Goal: Information Seeking & Learning: Learn about a topic

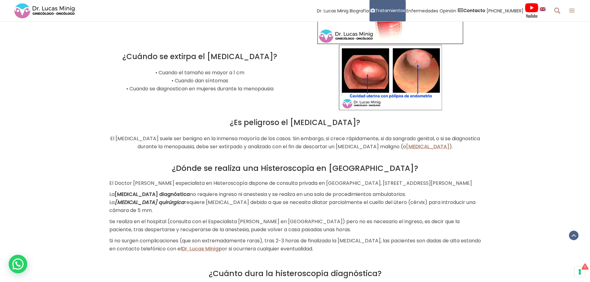
scroll to position [659, 0]
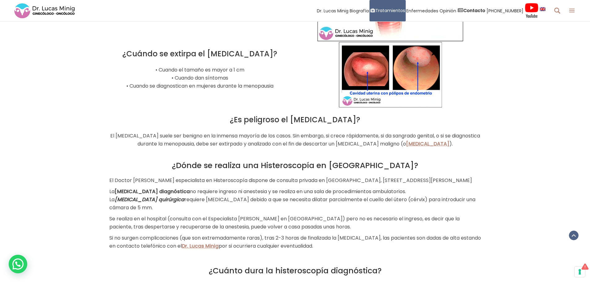
drag, startPoint x: 236, startPoint y: 107, endPoint x: 293, endPoint y: 110, distance: 57.3
click at [375, 114] on h3 "¿Es peligroso el [MEDICAL_DATA]?" at bounding box center [294, 120] width 371 height 12
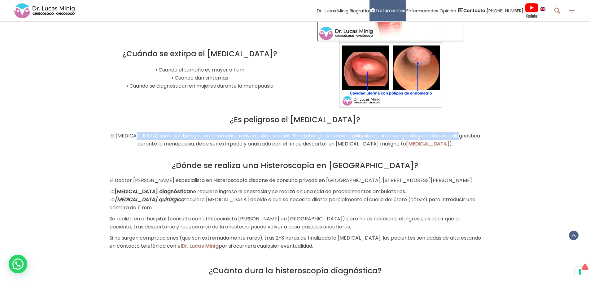
drag, startPoint x: 138, startPoint y: 121, endPoint x: 470, endPoint y: 122, distance: 332.1
click at [470, 132] on p "El [MEDICAL_DATA] suele ser benigno en la inmensa mayoría de los casos. Sin emb…" at bounding box center [294, 140] width 371 height 16
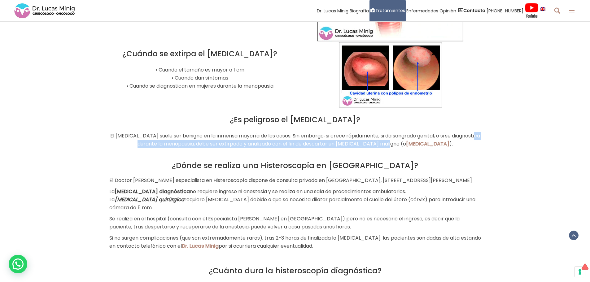
drag, startPoint x: 133, startPoint y: 133, endPoint x: 395, endPoint y: 134, distance: 262.1
click at [395, 134] on p "El [MEDICAL_DATA] suele ser benigno en la inmensa mayoría de los casos. Sin emb…" at bounding box center [294, 140] width 371 height 16
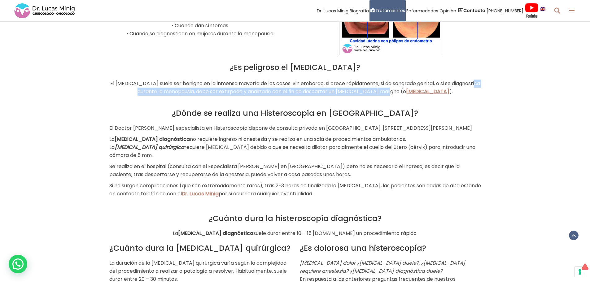
scroll to position [721, 0]
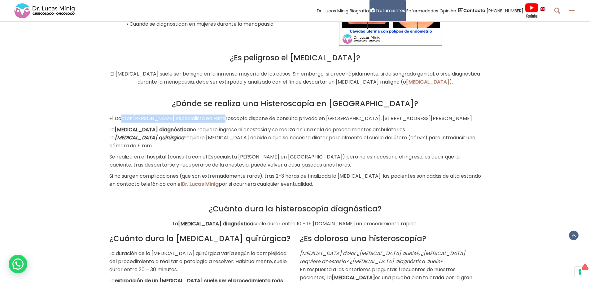
drag, startPoint x: 131, startPoint y: 106, endPoint x: 216, endPoint y: 108, distance: 85.4
click at [216, 115] on p "El Doctor [PERSON_NAME] especialista en Histeroscopía dispone de consulta priva…" at bounding box center [294, 119] width 371 height 8
click at [205, 118] on p "El Doctor [PERSON_NAME] especialista en Histeroscopía dispone de consulta priva…" at bounding box center [294, 119] width 371 height 8
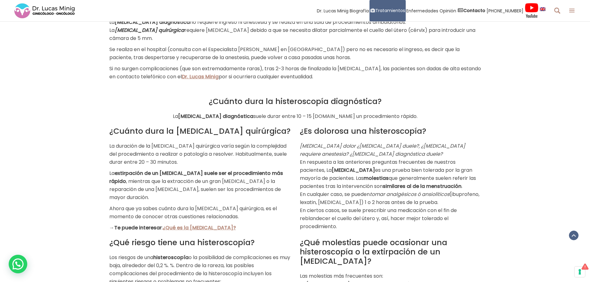
scroll to position [845, 0]
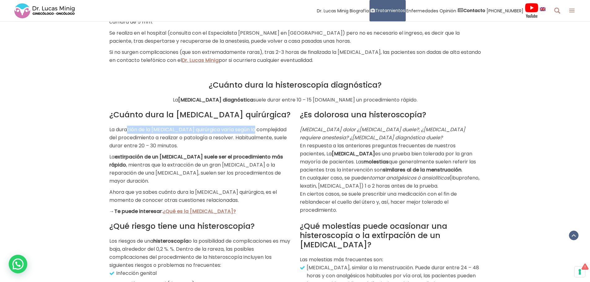
drag, startPoint x: 129, startPoint y: 124, endPoint x: 252, endPoint y: 124, distance: 122.5
click at [252, 126] on p "La duración de la [MEDICAL_DATA] quirúrgica varía según la complejidad del proc…" at bounding box center [199, 138] width 181 height 24
drag, startPoint x: 131, startPoint y: 132, endPoint x: 197, endPoint y: 132, distance: 65.9
click at [197, 132] on p "La duración de la [MEDICAL_DATA] quirúrgica varía según la complejidad del proc…" at bounding box center [199, 138] width 181 height 24
click at [234, 147] on div "¿Cuánto dura la [MEDICAL_DATA] quirúrgica? La duración de la [MEDICAL_DATA] qui…" at bounding box center [199, 162] width 181 height 105
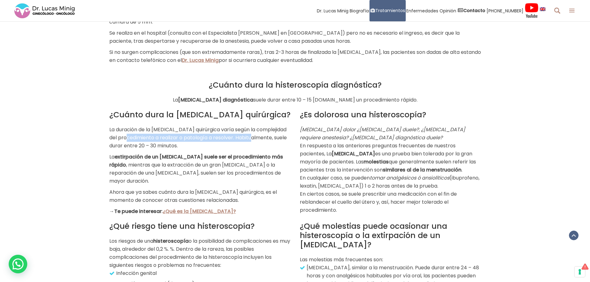
drag, startPoint x: 148, startPoint y: 133, endPoint x: 256, endPoint y: 133, distance: 107.7
click at [256, 133] on p "La duración de la [MEDICAL_DATA] quirúrgica varía según la complejidad del proc…" at bounding box center [199, 138] width 181 height 24
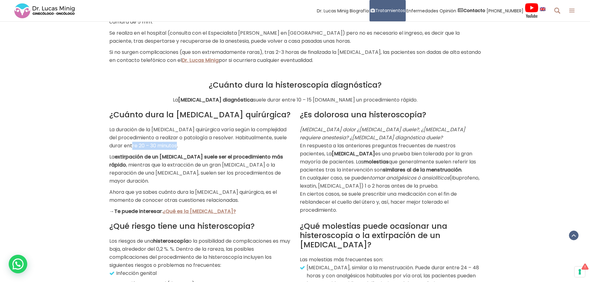
drag, startPoint x: 133, startPoint y: 142, endPoint x: 187, endPoint y: 141, distance: 53.2
click at [187, 141] on p "La duración de la [MEDICAL_DATA] quirúrgica varía según la complejidad del proc…" at bounding box center [199, 138] width 181 height 24
drag, startPoint x: 124, startPoint y: 153, endPoint x: 245, endPoint y: 153, distance: 121.3
click at [245, 153] on strong "extirpación de un [MEDICAL_DATA] suele ser el procedimiento más rápido" at bounding box center [196, 160] width 174 height 15
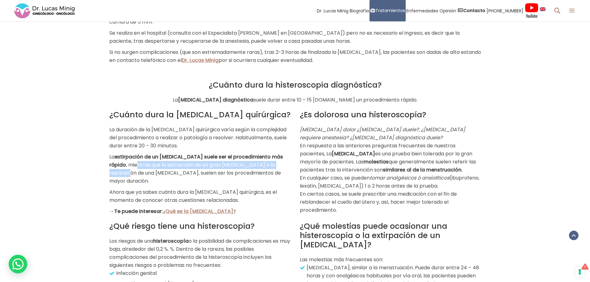
drag, startPoint x: 119, startPoint y: 162, endPoint x: 291, endPoint y: 162, distance: 171.4
click at [291, 162] on div "¿Cuánto dura la [MEDICAL_DATA] quirúrgica? La duración de la [MEDICAL_DATA] qui…" at bounding box center [200, 159] width 190 height 111
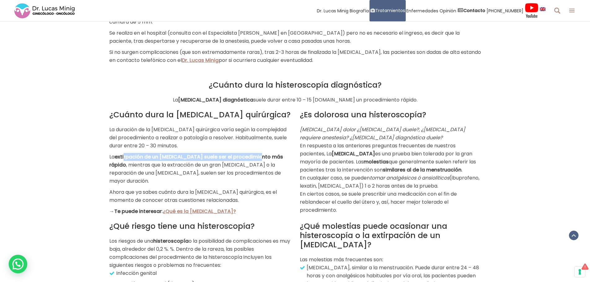
drag, startPoint x: 124, startPoint y: 154, endPoint x: 257, endPoint y: 154, distance: 132.4
click at [257, 154] on strong "extirpación de un [MEDICAL_DATA] suele ser el procedimiento más rápido" at bounding box center [196, 160] width 174 height 15
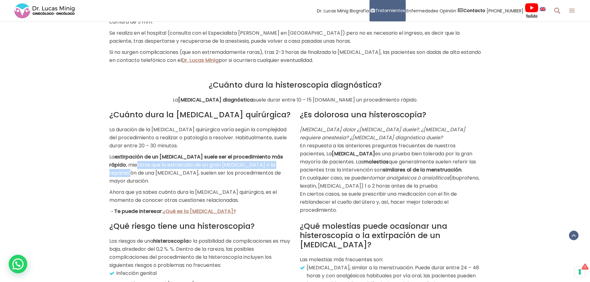
drag, startPoint x: 119, startPoint y: 161, endPoint x: 284, endPoint y: 164, distance: 165.3
click at [284, 164] on p "La extirpación de un [MEDICAL_DATA] suele ser el procedimiento más rápido , mie…" at bounding box center [199, 169] width 181 height 32
drag, startPoint x: 119, startPoint y: 169, endPoint x: 276, endPoint y: 171, distance: 156.9
click at [276, 171] on p "La extirpación de un [MEDICAL_DATA] suele ser el procedimiento más rápido , mie…" at bounding box center [199, 169] width 181 height 32
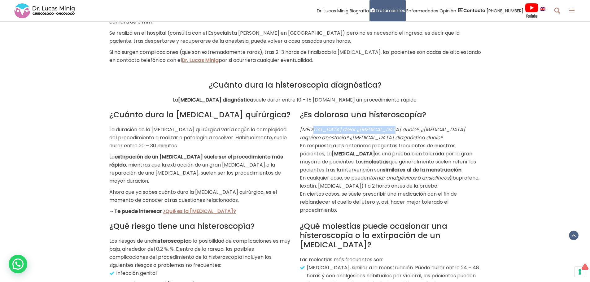
drag, startPoint x: 325, startPoint y: 128, endPoint x: 383, endPoint y: 127, distance: 58.5
click at [383, 127] on em "[MEDICAL_DATA] dolor ¿[MEDICAL_DATA] duele?, ¿[MEDICAL_DATA] requiere anestesia…" at bounding box center [382, 133] width 165 height 15
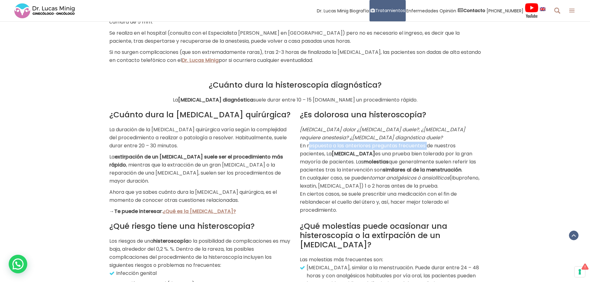
drag, startPoint x: 309, startPoint y: 141, endPoint x: 427, endPoint y: 141, distance: 117.6
click at [427, 141] on p "[MEDICAL_DATA] dolor ¿[MEDICAL_DATA] duele?, ¿[MEDICAL_DATA] requiere anestesia…" at bounding box center [390, 170] width 181 height 89
drag, startPoint x: 306, startPoint y: 149, endPoint x: 472, endPoint y: 151, distance: 166.2
click at [472, 151] on p "[MEDICAL_DATA] dolor ¿[MEDICAL_DATA] duele?, ¿[MEDICAL_DATA] requiere anestesia…" at bounding box center [390, 170] width 181 height 89
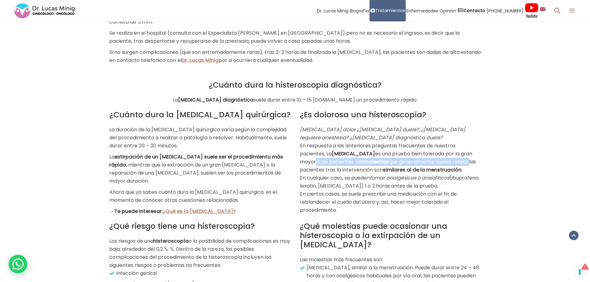
drag, startPoint x: 313, startPoint y: 158, endPoint x: 460, endPoint y: 160, distance: 147.6
click at [470, 158] on p "[MEDICAL_DATA] dolor ¿[MEDICAL_DATA] duele?, ¿[MEDICAL_DATA] requiere anestesia…" at bounding box center [390, 170] width 181 height 89
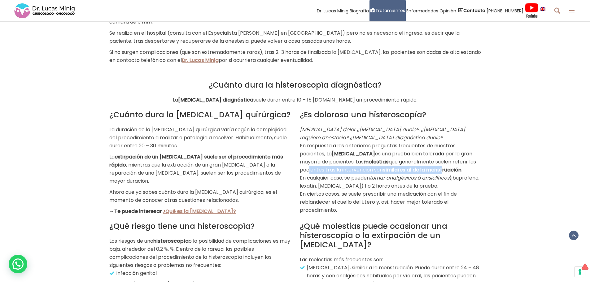
drag, startPoint x: 305, startPoint y: 166, endPoint x: 444, endPoint y: 166, distance: 139.9
click at [444, 166] on p "[MEDICAL_DATA] dolor ¿[MEDICAL_DATA] duele?, ¿[MEDICAL_DATA] requiere anestesia…" at bounding box center [390, 170] width 181 height 89
drag, startPoint x: 307, startPoint y: 175, endPoint x: 416, endPoint y: 176, distance: 108.6
click at [416, 176] on p "[MEDICAL_DATA] dolor ¿[MEDICAL_DATA] duele?, ¿[MEDICAL_DATA] requiere anestesia…" at bounding box center [390, 170] width 181 height 89
drag, startPoint x: 309, startPoint y: 182, endPoint x: 322, endPoint y: 182, distance: 13.0
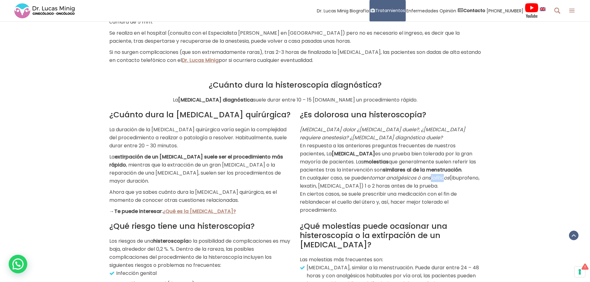
click at [369, 181] on em "tomar analgésicos ó ansiolíticos" at bounding box center [409, 177] width 80 height 7
drag, startPoint x: 338, startPoint y: 180, endPoint x: 387, endPoint y: 181, distance: 49.2
click at [387, 181] on p "[MEDICAL_DATA] dolor ¿[MEDICAL_DATA] duele?, ¿[MEDICAL_DATA] requiere anestesia…" at bounding box center [390, 170] width 181 height 89
drag, startPoint x: 412, startPoint y: 180, endPoint x: 468, endPoint y: 180, distance: 56.0
click at [468, 180] on p "[MEDICAL_DATA] dolor ¿[MEDICAL_DATA] duele?, ¿[MEDICAL_DATA] requiere anestesia…" at bounding box center [390, 170] width 181 height 89
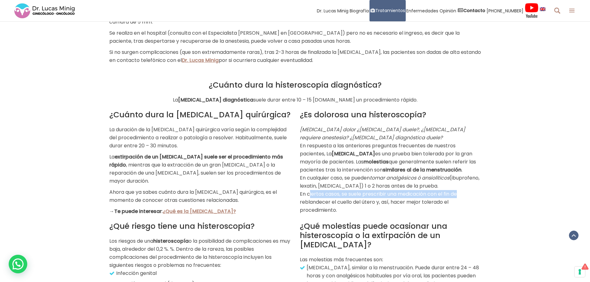
drag, startPoint x: 308, startPoint y: 192, endPoint x: 456, endPoint y: 194, distance: 148.9
click at [456, 194] on p "[MEDICAL_DATA] dolor ¿[MEDICAL_DATA] duele?, ¿[MEDICAL_DATA] requiere anestesia…" at bounding box center [390, 170] width 181 height 89
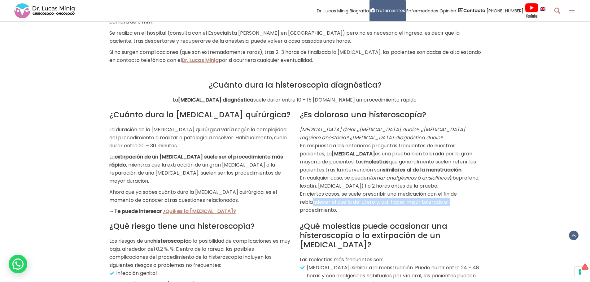
drag, startPoint x: 316, startPoint y: 200, endPoint x: 457, endPoint y: 200, distance: 141.7
click at [457, 200] on p "[MEDICAL_DATA] dolor ¿[MEDICAL_DATA] duele?, ¿[MEDICAL_DATA] requiere anestesia…" at bounding box center [390, 170] width 181 height 89
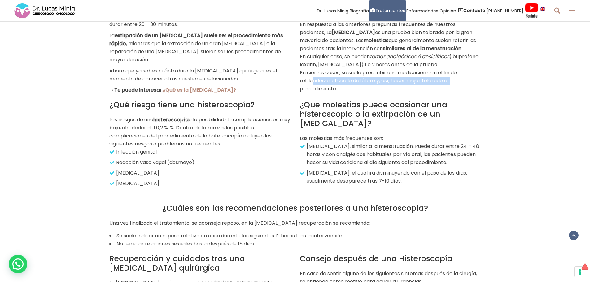
scroll to position [968, 0]
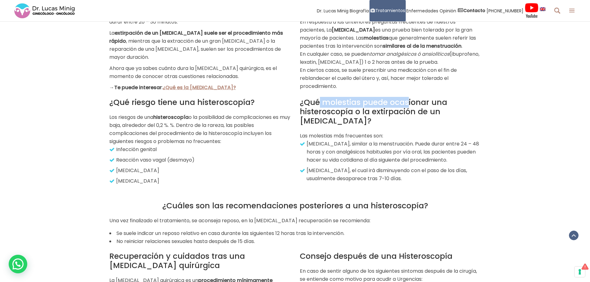
drag, startPoint x: 319, startPoint y: 102, endPoint x: 408, endPoint y: 102, distance: 89.1
click at [408, 102] on h2 "¿Qué molestias puede ocasionar una histeroscopía o la extirpación de un [MEDICA…" at bounding box center [390, 112] width 181 height 28
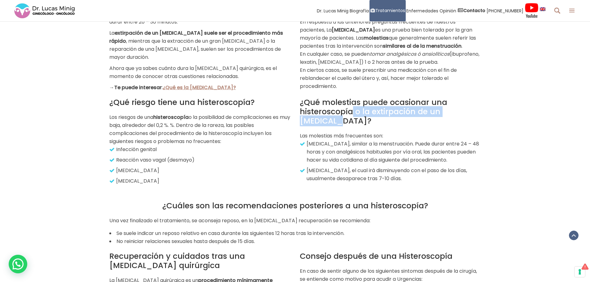
drag, startPoint x: 365, startPoint y: 106, endPoint x: 500, endPoint y: 106, distance: 135.2
click at [501, 106] on div "¿Qué riesgo tiene una histeroscopía? Los riesgos de una histeroscopía o la posi…" at bounding box center [295, 140] width 590 height 96
click at [404, 123] on div "¿Qué molestias puede ocasionar una histeroscopía o la extirpación de un [MEDICA…" at bounding box center [390, 119] width 181 height 42
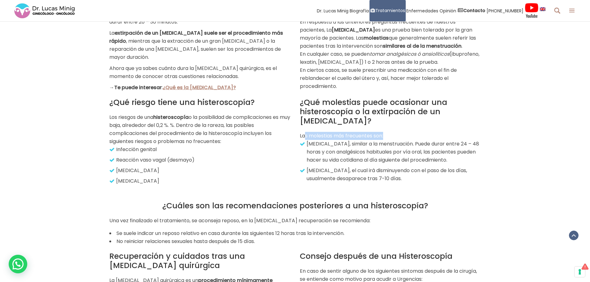
drag, startPoint x: 304, startPoint y: 131, endPoint x: 413, endPoint y: 131, distance: 109.2
click at [413, 132] on p "Las molestias más frecuentes son:" at bounding box center [390, 136] width 181 height 8
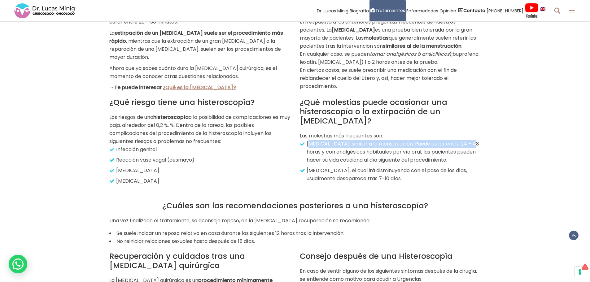
drag, startPoint x: 310, startPoint y: 142, endPoint x: 475, endPoint y: 141, distance: 165.3
click at [475, 141] on p "[MEDICAL_DATA], similar a la menstruación. Puede durar entre 24 – 48 horas y co…" at bounding box center [390, 152] width 179 height 24
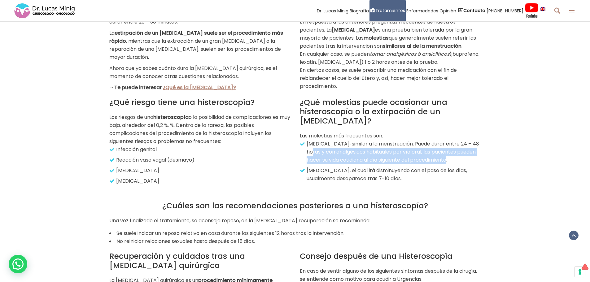
drag, startPoint x: 314, startPoint y: 147, endPoint x: 445, endPoint y: 150, distance: 130.9
click at [491, 145] on div "¿Qué riesgo tiene una histeroscopía? Los riesgos de una histeroscopía o la posi…" at bounding box center [295, 140] width 590 height 96
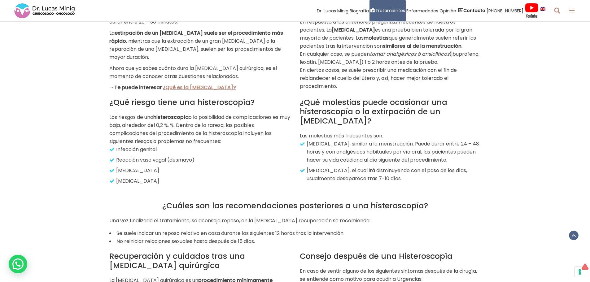
click at [358, 168] on p "[MEDICAL_DATA], el cual irá disminuyendo con el paso de los días, usualmente de…" at bounding box center [390, 174] width 179 height 16
drag, startPoint x: 307, startPoint y: 162, endPoint x: 486, endPoint y: 162, distance: 178.9
click at [486, 162] on div "¿Qué riesgo tiene una histeroscopía? Los riesgos de una histeroscopía o la posi…" at bounding box center [295, 140] width 590 height 96
click at [446, 180] on div "¿Qué molestias puede ocasionar una histeroscopía o la extirpación de un [MEDICA…" at bounding box center [390, 138] width 190 height 93
drag, startPoint x: 326, startPoint y: 175, endPoint x: 436, endPoint y: 175, distance: 109.9
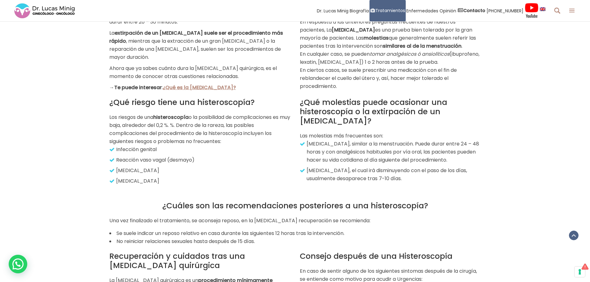
click at [436, 175] on p "[MEDICAL_DATA], el cual irá disminuyendo con el paso de los días, usualmente de…" at bounding box center [390, 174] width 179 height 16
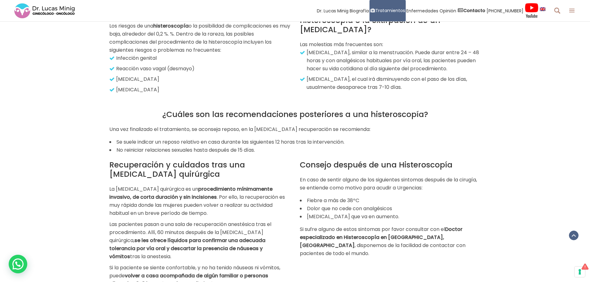
scroll to position [1061, 0]
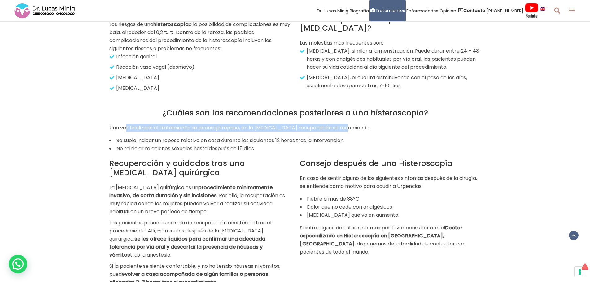
drag, startPoint x: 126, startPoint y: 124, endPoint x: 345, endPoint y: 127, distance: 219.7
click at [345, 127] on p "Una vez finalizado el tratamiento, se aconseja reposo, en la [MEDICAL_DATA] rec…" at bounding box center [294, 128] width 371 height 8
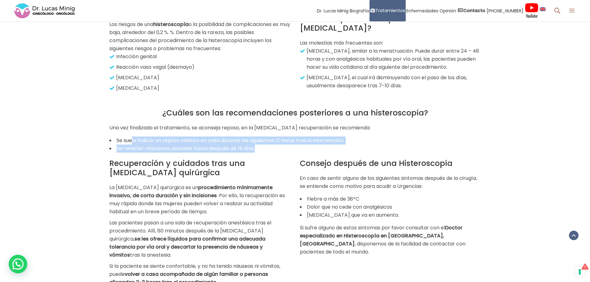
drag, startPoint x: 132, startPoint y: 136, endPoint x: 351, endPoint y: 140, distance: 219.7
click at [351, 140] on ul "Se suele indicar un reposo relativo en casa durante las siguientes 12 horas tra…" at bounding box center [294, 144] width 371 height 16
click at [166, 138] on li "Se suele indicar un reposo relativo en casa durante las siguientes 12 horas tra…" at bounding box center [294, 140] width 371 height 8
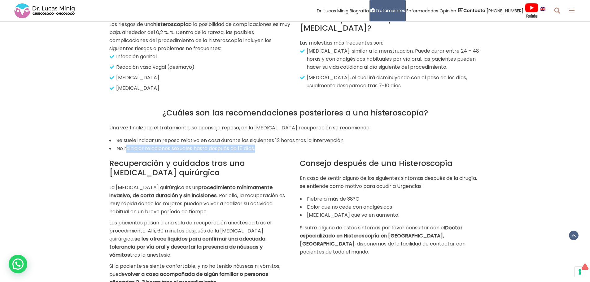
drag, startPoint x: 125, startPoint y: 145, endPoint x: 283, endPoint y: 145, distance: 158.1
click at [283, 145] on li "No reiniciar relaciones sexuales hasta después de 15 días." at bounding box center [294, 149] width 371 height 8
click at [188, 153] on div "Recuperación y cuidados tras una [MEDICAL_DATA] quirúrgica La [MEDICAL_DATA] qu…" at bounding box center [200, 220] width 190 height 134
drag, startPoint x: 118, startPoint y: 145, endPoint x: 265, endPoint y: 143, distance: 147.0
click at [265, 145] on li "No reiniciar relaciones sexuales hasta después de 15 días." at bounding box center [294, 149] width 371 height 8
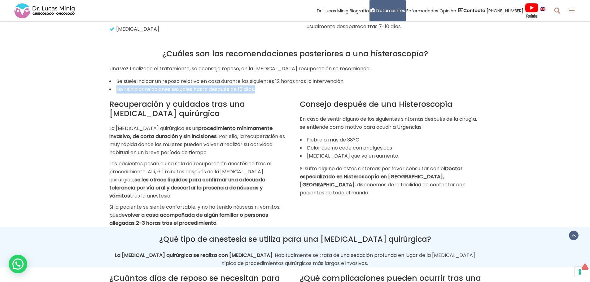
scroll to position [1154, 0]
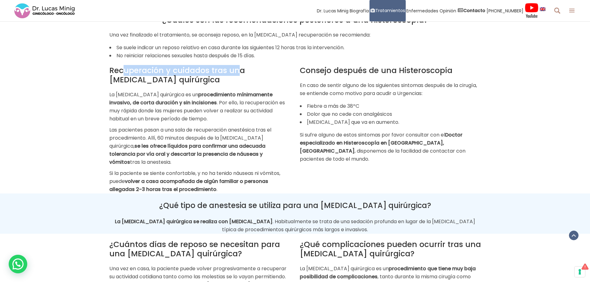
drag, startPoint x: 135, startPoint y: 67, endPoint x: 239, endPoint y: 67, distance: 103.4
click at [239, 67] on h2 "Recuperación y cuidados tras una [MEDICAL_DATA] quirúrgica" at bounding box center [199, 75] width 181 height 19
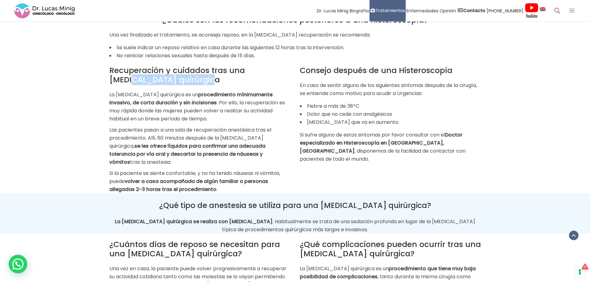
drag, startPoint x: 128, startPoint y: 76, endPoint x: 225, endPoint y: 75, distance: 96.9
click at [225, 75] on h2 "Recuperación y cuidados tras una [MEDICAL_DATA] quirúrgica" at bounding box center [199, 75] width 181 height 19
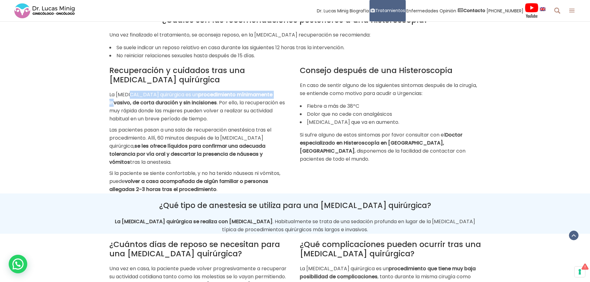
drag, startPoint x: 144, startPoint y: 91, endPoint x: 273, endPoint y: 90, distance: 128.7
click at [273, 91] on p "La [MEDICAL_DATA] quirúrgica es un procedimiento mínimamente invasivo, de corta…" at bounding box center [199, 107] width 181 height 32
click at [197, 111] on p "La [MEDICAL_DATA] quirúrgica es un procedimiento mínimamente invasivo, de corta…" at bounding box center [199, 107] width 181 height 32
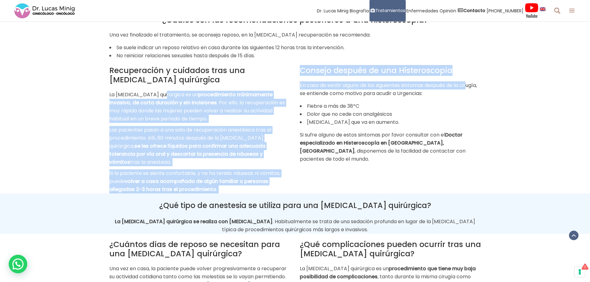
drag, startPoint x: 160, startPoint y: 86, endPoint x: 238, endPoint y: 84, distance: 77.4
click at [305, 86] on div "Recuperación y cuidados tras una [MEDICAL_DATA] quirúrgica La [MEDICAL_DATA] qu…" at bounding box center [295, 127] width 381 height 134
click at [174, 102] on p "La [MEDICAL_DATA] quirúrgica es un procedimiento mínimamente invasivo, de corta…" at bounding box center [199, 107] width 181 height 32
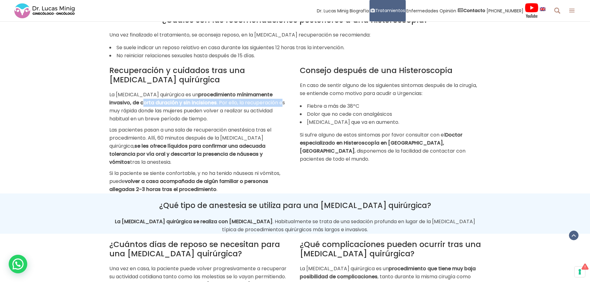
drag, startPoint x: 120, startPoint y: 96, endPoint x: 257, endPoint y: 94, distance: 136.5
click at [257, 95] on p "La [MEDICAL_DATA] quirúrgica es un procedimiento mínimamente invasivo, de corta…" at bounding box center [199, 107] width 181 height 32
drag, startPoint x: 121, startPoint y: 107, endPoint x: 250, endPoint y: 106, distance: 129.7
click at [250, 106] on p "La [MEDICAL_DATA] quirúrgica es un procedimiento mínimamente invasivo, de corta…" at bounding box center [199, 107] width 181 height 32
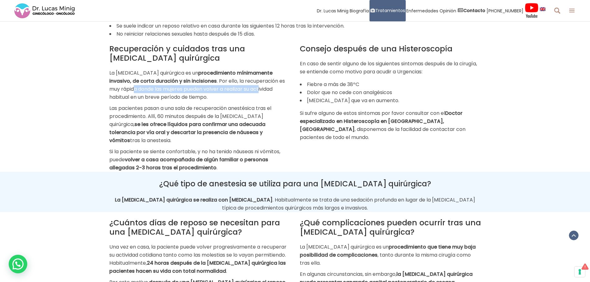
scroll to position [1185, 0]
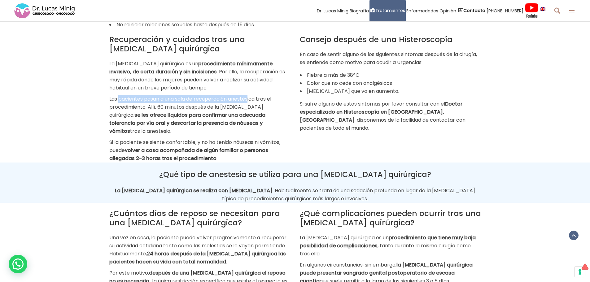
drag, startPoint x: 119, startPoint y: 92, endPoint x: 251, endPoint y: 90, distance: 131.2
click at [251, 95] on p "Las pacientes pasan a una sala de recuperación anestésica tras el procedimiento…" at bounding box center [199, 115] width 181 height 40
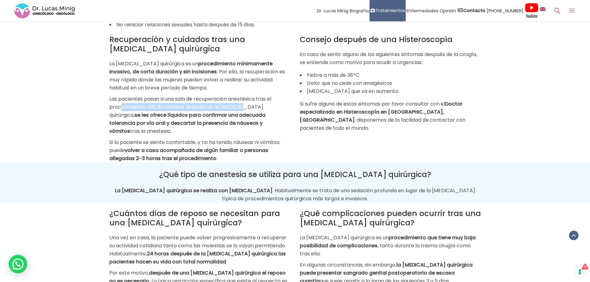
drag, startPoint x: 119, startPoint y: 102, endPoint x: 243, endPoint y: 102, distance: 123.5
click at [243, 102] on p "Las pacientes pasan a una sala de recuperación anestésica tras el procedimiento…" at bounding box center [199, 115] width 181 height 40
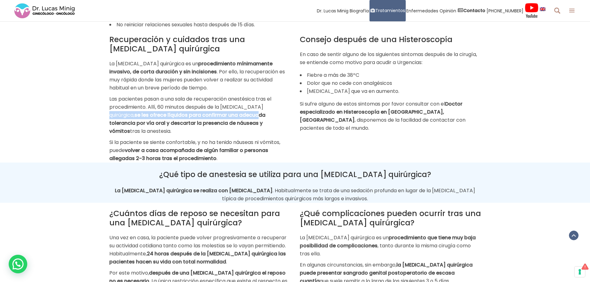
drag, startPoint x: 113, startPoint y: 112, endPoint x: 257, endPoint y: 110, distance: 144.5
click at [257, 110] on p "Las pacientes pasan a una sala de recuperación anestésica tras el procedimiento…" at bounding box center [199, 115] width 181 height 40
drag, startPoint x: 117, startPoint y: 119, endPoint x: 244, endPoint y: 115, distance: 127.3
click at [244, 115] on b "se les ofrece líquidos para confirmar una adecuada tolerancia por vía oral y de…" at bounding box center [187, 122] width 156 height 23
drag, startPoint x: 117, startPoint y: 127, endPoint x: 184, endPoint y: 125, distance: 67.2
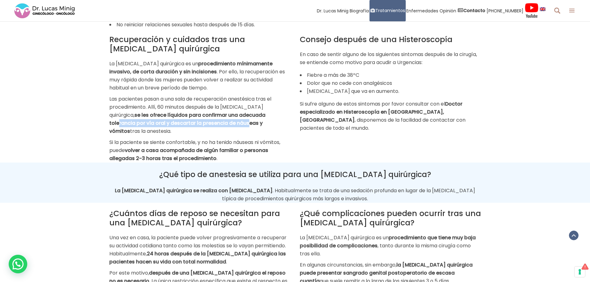
click at [184, 125] on p "Las pacientes pasan a una sala de recuperación anestésica tras el procedimiento…" at bounding box center [199, 115] width 181 height 40
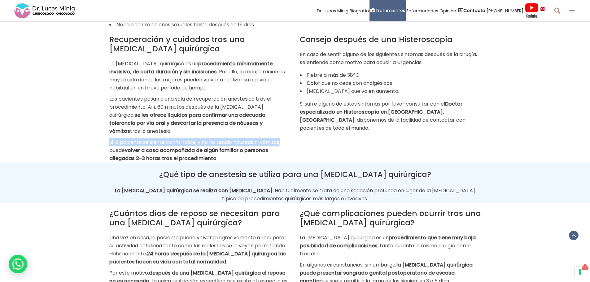
drag, startPoint x: 110, startPoint y: 138, endPoint x: 311, endPoint y: 138, distance: 200.8
click at [311, 138] on div "Recuperación y cuidados tras una [MEDICAL_DATA] quirúrgica La [MEDICAL_DATA] qu…" at bounding box center [295, 96] width 381 height 134
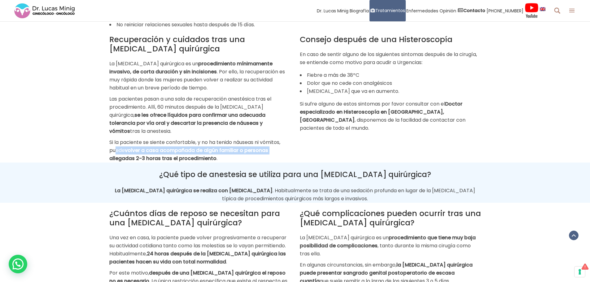
drag, startPoint x: 116, startPoint y: 147, endPoint x: 273, endPoint y: 147, distance: 156.3
click at [273, 147] on p "Si la paciente se siente confortable, y no ha tenido náuseas ni vómitos, puede …" at bounding box center [199, 150] width 181 height 24
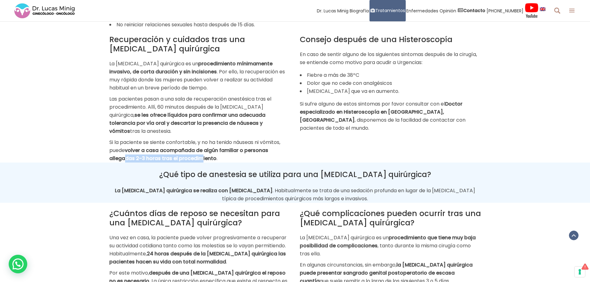
drag, startPoint x: 123, startPoint y: 153, endPoint x: 196, endPoint y: 152, distance: 73.7
click at [196, 152] on b "volver a casa acompañada de algún familiar o personas allegadas 2-3 horas tras …" at bounding box center [188, 154] width 159 height 15
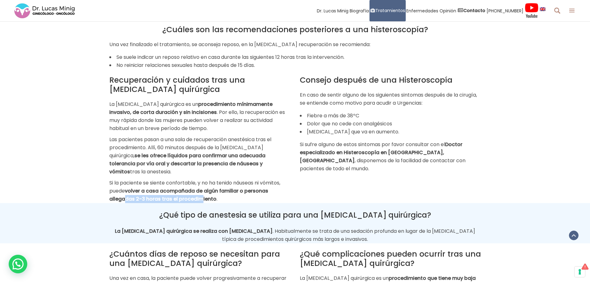
scroll to position [1154, 0]
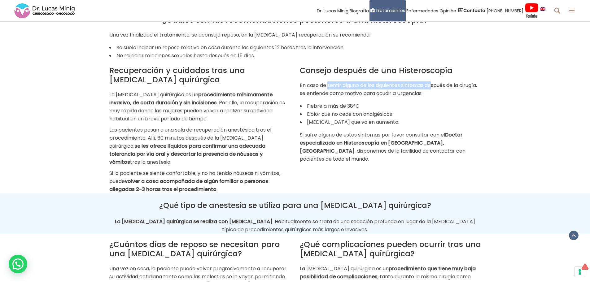
drag, startPoint x: 328, startPoint y: 81, endPoint x: 433, endPoint y: 80, distance: 104.9
click at [433, 81] on p "En caso de sentir alguno de los siguientes sintomas después de la cirugía, se e…" at bounding box center [390, 89] width 181 height 16
drag, startPoint x: 336, startPoint y: 93, endPoint x: 430, endPoint y: 92, distance: 94.7
click at [431, 92] on p "En caso de sentir alguno de los siguientes sintomas después de la cirugía, se e…" at bounding box center [390, 89] width 181 height 16
click at [426, 102] on li "Fiebre a más de 38ºC" at bounding box center [390, 106] width 181 height 8
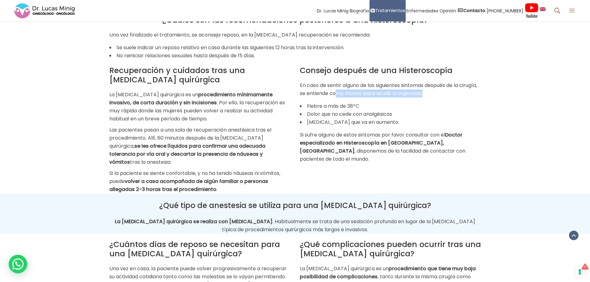
drag, startPoint x: 355, startPoint y: 90, endPoint x: 446, endPoint y: 87, distance: 91.3
click at [446, 87] on p "En caso de sentir alguno de los siguientes sintomas después de la cirugía, se e…" at bounding box center [390, 89] width 181 height 16
drag, startPoint x: 314, startPoint y: 101, endPoint x: 374, endPoint y: 98, distance: 60.7
click at [374, 102] on li "Fiebre a más de 38ºC" at bounding box center [390, 106] width 181 height 8
drag, startPoint x: 310, startPoint y: 110, endPoint x: 401, endPoint y: 105, distance: 91.1
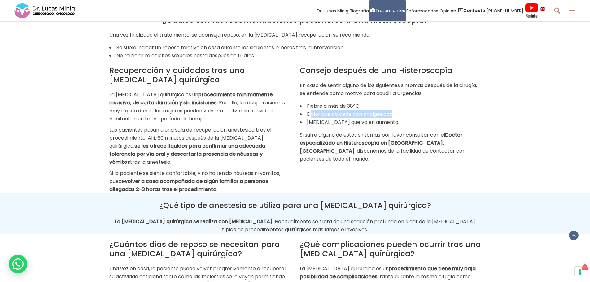
click at [401, 110] on li "Dolor que no cede con analgésicos" at bounding box center [390, 114] width 181 height 8
drag, startPoint x: 312, startPoint y: 119, endPoint x: 429, endPoint y: 116, distance: 117.0
click at [429, 118] on li "[MEDICAL_DATA] que va en aumento." at bounding box center [390, 122] width 181 height 8
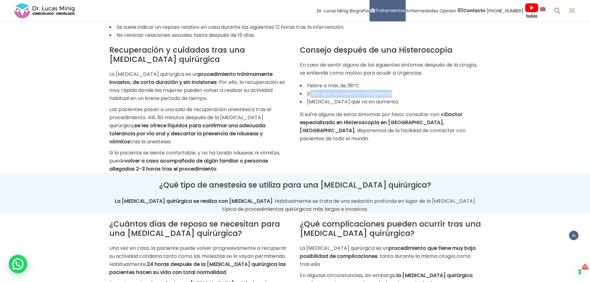
scroll to position [1185, 0]
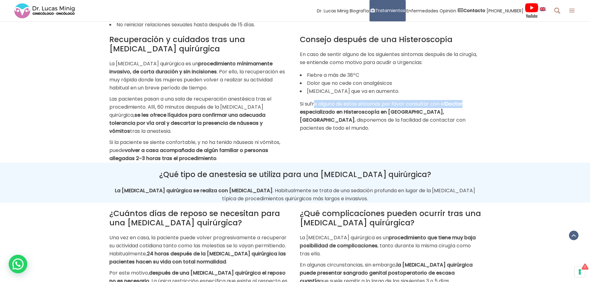
drag, startPoint x: 313, startPoint y: 100, endPoint x: 498, endPoint y: 92, distance: 185.2
click at [498, 92] on div "Recuperación y cuidados tras una [MEDICAL_DATA] quirúrgica La [MEDICAL_DATA] qu…" at bounding box center [295, 96] width 590 height 134
drag, startPoint x: 304, startPoint y: 107, endPoint x: 387, endPoint y: 110, distance: 82.7
click at [387, 109] on strong "Doctor especializado en Histeroscopía en [GEOGRAPHIC_DATA], [GEOGRAPHIC_DATA]" at bounding box center [381, 111] width 162 height 23
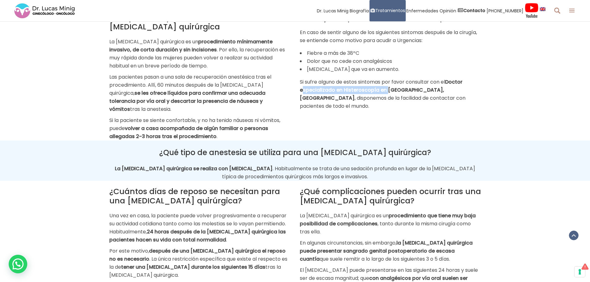
scroll to position [1247, 0]
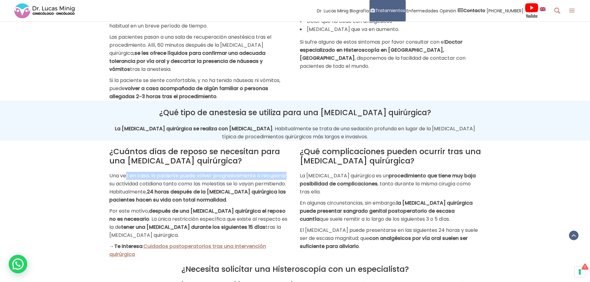
drag, startPoint x: 127, startPoint y: 170, endPoint x: 292, endPoint y: 166, distance: 165.9
click at [292, 166] on div "¿Cuántos días de reposo se necesitan para una [MEDICAL_DATA] quirúrgica? Una ve…" at bounding box center [200, 200] width 190 height 118
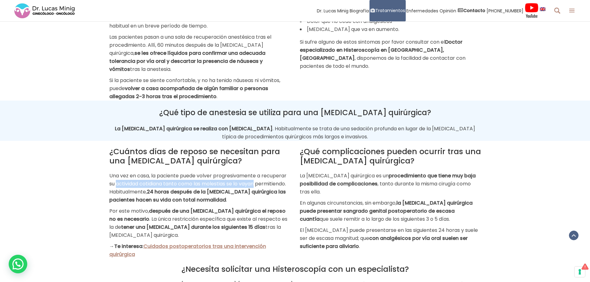
drag, startPoint x: 117, startPoint y: 177, endPoint x: 269, endPoint y: 175, distance: 152.3
click at [273, 175] on p "Una vez en casa, la paciente puede volver progresivamente a recuperar su activi…" at bounding box center [199, 188] width 181 height 32
drag, startPoint x: 120, startPoint y: 184, endPoint x: 247, endPoint y: 186, distance: 126.6
click at [247, 186] on p "Una vez en casa, la paciente puede volver progresivamente a recuperar su activi…" at bounding box center [199, 188] width 181 height 32
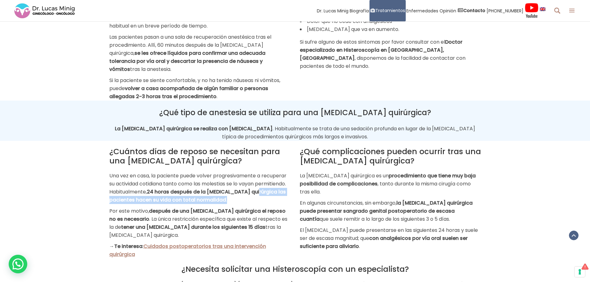
drag, startPoint x: 126, startPoint y: 196, endPoint x: 271, endPoint y: 194, distance: 144.5
click at [271, 194] on p "Una vez en casa, la paciente puede volver progresivamente a recuperar su activi…" at bounding box center [199, 188] width 181 height 32
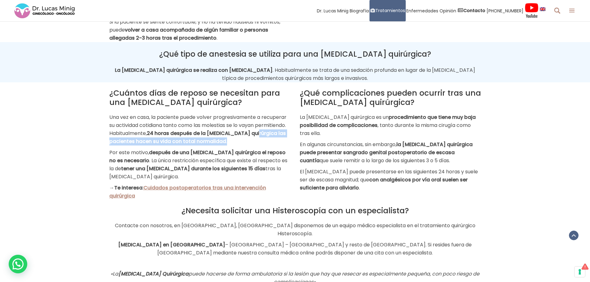
scroll to position [1309, 0]
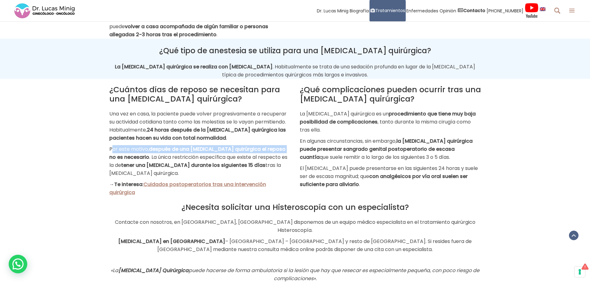
drag, startPoint x: 112, startPoint y: 145, endPoint x: 280, endPoint y: 144, distance: 168.0
click at [280, 145] on p "Por este motivo, después de una [MEDICAL_DATA] quirúrgica el reposo no es neces…" at bounding box center [199, 161] width 181 height 32
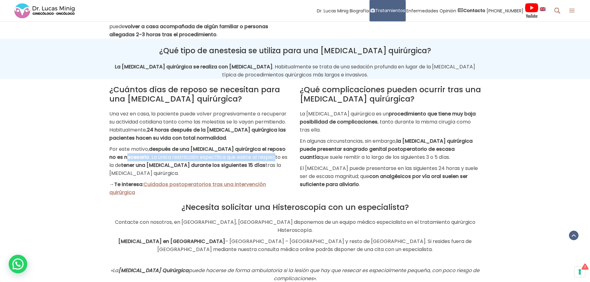
drag, startPoint x: 122, startPoint y: 152, endPoint x: 268, endPoint y: 151, distance: 145.8
click at [268, 151] on p "Por este motivo, después de una [MEDICAL_DATA] quirúrgica el reposo no es neces…" at bounding box center [199, 161] width 181 height 32
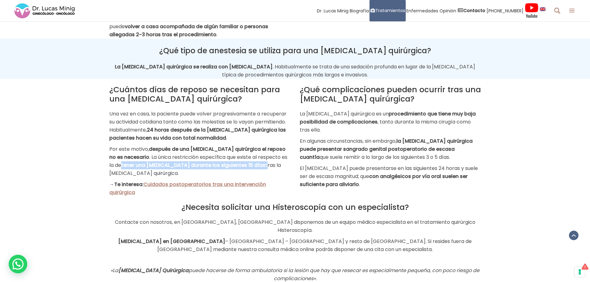
drag, startPoint x: 115, startPoint y: 160, endPoint x: 268, endPoint y: 160, distance: 152.9
click at [268, 160] on p "Por este motivo, después de una [MEDICAL_DATA] quirúrgica el reposo no es neces…" at bounding box center [199, 161] width 181 height 32
drag, startPoint x: 131, startPoint y: 169, endPoint x: 166, endPoint y: 169, distance: 35.3
click at [166, 169] on p "Por este motivo, después de una [MEDICAL_DATA] quirúrgica el reposo no es neces…" at bounding box center [199, 161] width 181 height 32
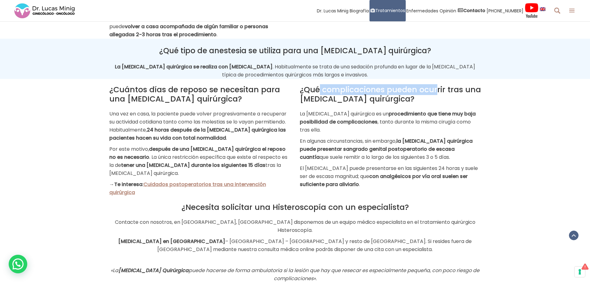
drag, startPoint x: 322, startPoint y: 89, endPoint x: 437, endPoint y: 87, distance: 114.5
click at [437, 87] on h2 "¿Qué complicaciones pueden ocurrir tras una [MEDICAL_DATA] quirúrgica?" at bounding box center [390, 94] width 181 height 19
drag, startPoint x: 330, startPoint y: 93, endPoint x: 378, endPoint y: 90, distance: 48.4
click at [378, 90] on h2 "¿Qué complicaciones pueden ocurrir tras una [MEDICAL_DATA] quirúrgica?" at bounding box center [390, 94] width 181 height 19
drag, startPoint x: 314, startPoint y: 105, endPoint x: 455, endPoint y: 97, distance: 141.3
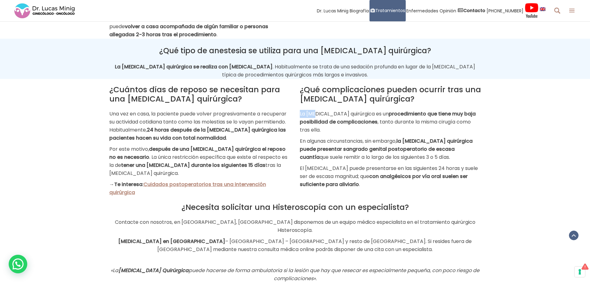
click at [455, 97] on div "¿Qué complicaciones pueden ocurrir tras una [MEDICAL_DATA] quirúrgica? La [MEDI…" at bounding box center [390, 136] width 181 height 103
drag, startPoint x: 318, startPoint y: 118, endPoint x: 472, endPoint y: 111, distance: 153.9
click at [472, 111] on p "La [MEDICAL_DATA] quirúrgica es un procedimiento que tiene muy baja posibilidad…" at bounding box center [390, 122] width 181 height 24
drag, startPoint x: 297, startPoint y: 135, endPoint x: 487, endPoint y: 134, distance: 190.3
click at [487, 134] on div "¿Cuántos días de reposo se necesitan para una [MEDICAL_DATA] quirúrgica? Una ve…" at bounding box center [295, 138] width 590 height 118
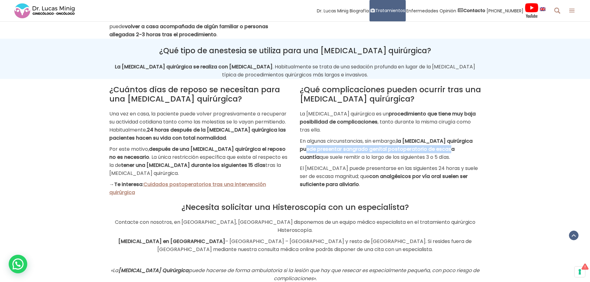
drag, startPoint x: 308, startPoint y: 147, endPoint x: 469, endPoint y: 145, distance: 160.9
click at [469, 145] on p "En algunas circunstancias, sin embargo, la [MEDICAL_DATA] quirúrgica puede pres…" at bounding box center [390, 149] width 181 height 24
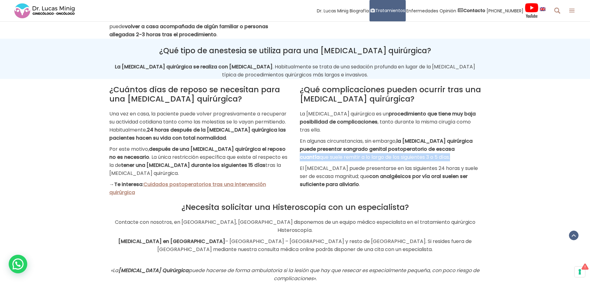
drag, startPoint x: 298, startPoint y: 155, endPoint x: 456, endPoint y: 152, distance: 158.5
click at [457, 152] on div "¿Qué complicaciones pueden ocurrir tras una [MEDICAL_DATA] quirúrgica? La [MEDI…" at bounding box center [390, 134] width 190 height 110
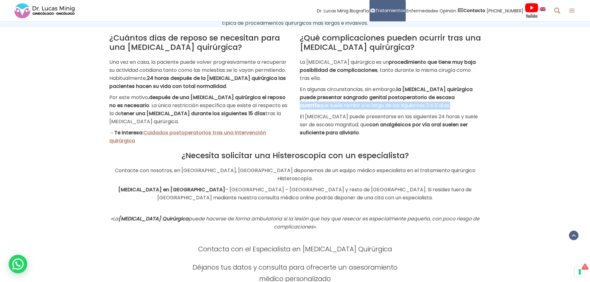
scroll to position [1371, 0]
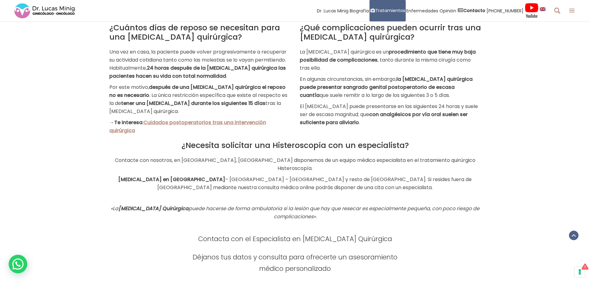
click at [374, 124] on div "¿Cuántos días de reposo se necesitan para una [MEDICAL_DATA] quirúrgica? Una ve…" at bounding box center [295, 76] width 381 height 118
drag, startPoint x: 326, startPoint y: 91, endPoint x: 452, endPoint y: 91, distance: 125.3
click at [452, 91] on p "En algunas circunstancias, sin embargo, la [MEDICAL_DATA] quirúrgica puede pres…" at bounding box center [390, 87] width 181 height 24
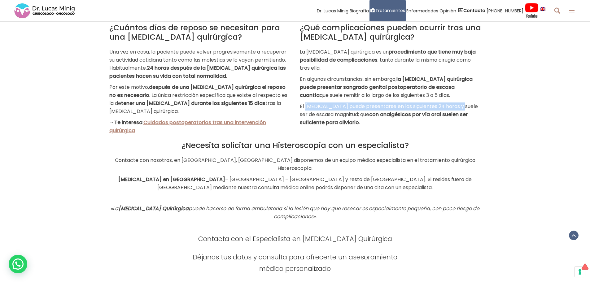
drag, startPoint x: 315, startPoint y: 102, endPoint x: 459, endPoint y: 100, distance: 144.2
click at [459, 102] on p "El [MEDICAL_DATA] puede presentarse en las siguientes 24 horas y suele ser de e…" at bounding box center [390, 114] width 181 height 24
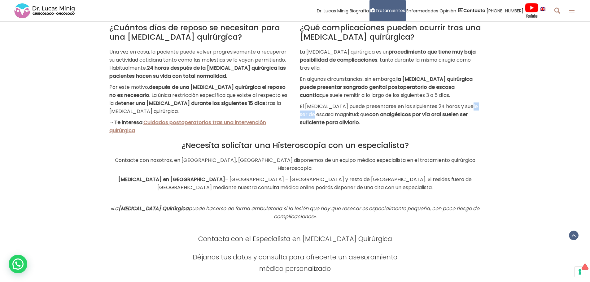
drag, startPoint x: 309, startPoint y: 110, endPoint x: 465, endPoint y: 102, distance: 157.1
click at [465, 102] on p "El [MEDICAL_DATA] puede presentarse en las siguientes 24 horas y suele ser de e…" at bounding box center [390, 114] width 181 height 24
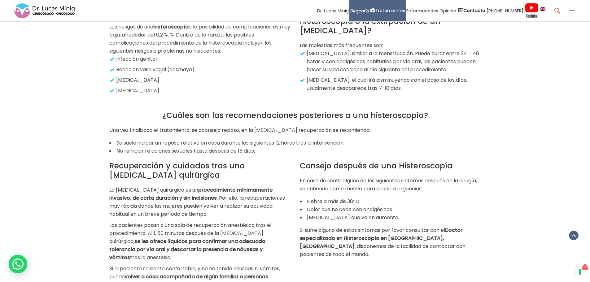
scroll to position [811, 0]
